Goal: Answer question/provide support: Answer question/provide support

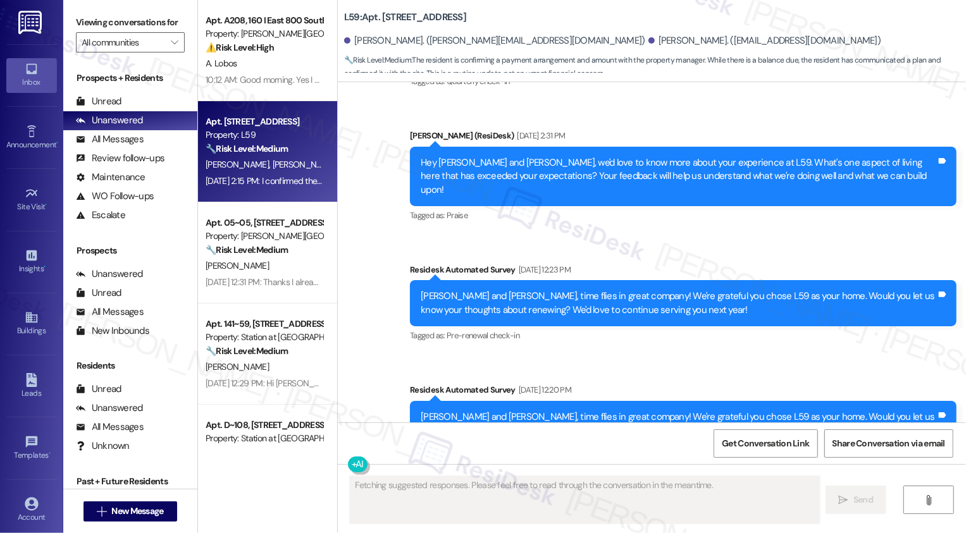
scroll to position [1950, 0]
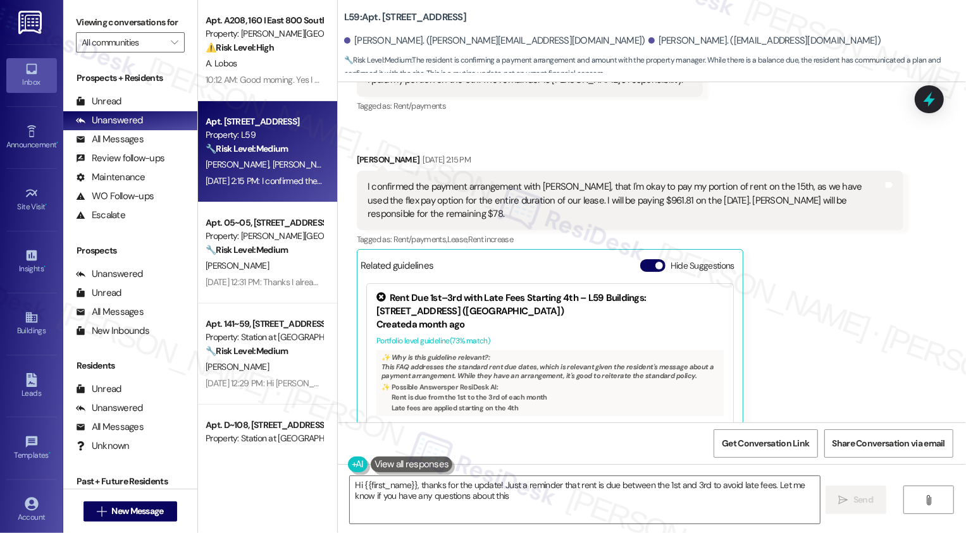
type textarea "Hi {{first_name}}, thanks for the update! Just a reminder that rent is due betw…"
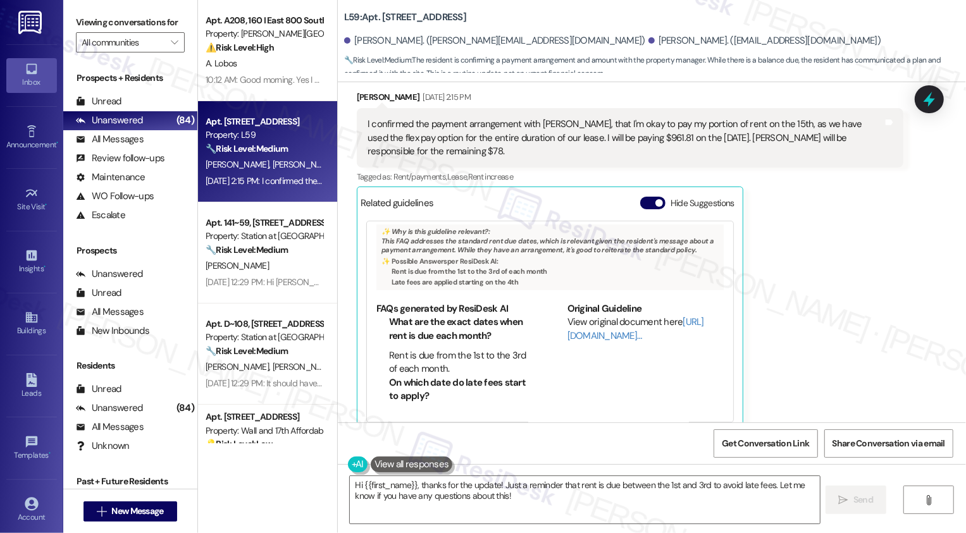
scroll to position [2067, 0]
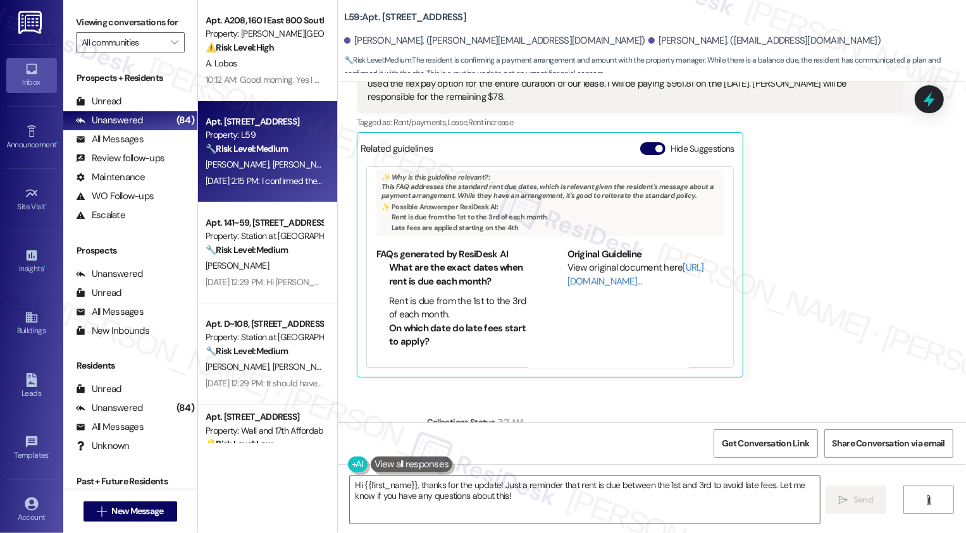
drag, startPoint x: 621, startPoint y: 368, endPoint x: 637, endPoint y: 368, distance: 16.5
click at [652, 443] on div "[PERSON_NAME] has an outstanding balance of $1040.31 for L59 (as of [DATE])" at bounding box center [592, 449] width 309 height 13
click at [637, 443] on div "[PERSON_NAME] has an outstanding balance of $1040.31 for L59 (as of [DATE])" at bounding box center [592, 449] width 309 height 13
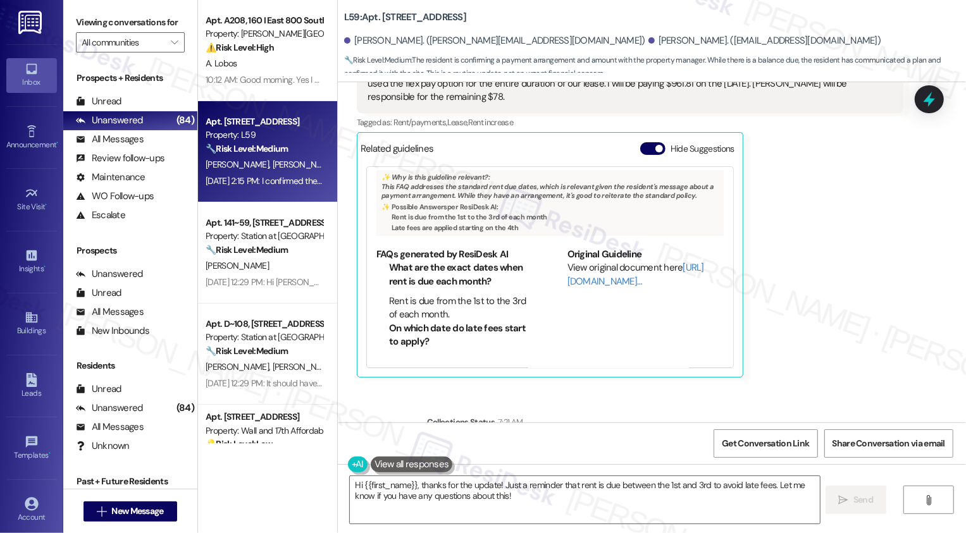
copy div "1040.31"
click at [831, 309] on div "Survey, sent via SMS Residesk Automated Survey [DATE] 12:20 PM Hi [PERSON_NAME]…" at bounding box center [652, 252] width 628 height 340
